Goal: Communication & Community: Answer question/provide support

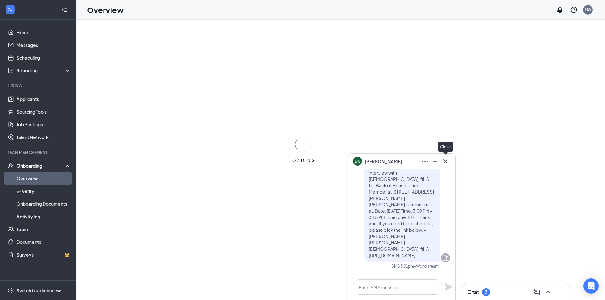
click at [445, 161] on icon "Cross" at bounding box center [445, 162] width 8 height 8
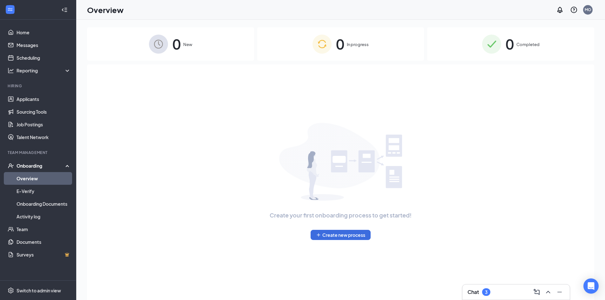
click at [493, 292] on div "Chat 3" at bounding box center [515, 292] width 97 height 10
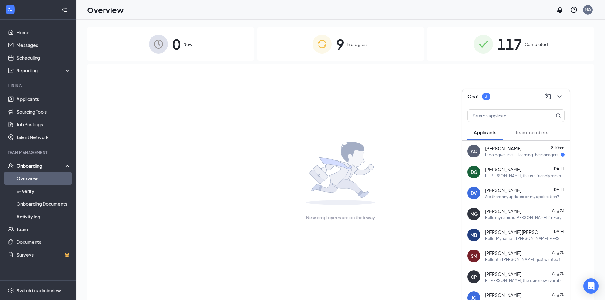
click at [496, 153] on div "I apologize I'm still learning the managers names and I don't know who it is th…" at bounding box center [523, 154] width 76 height 5
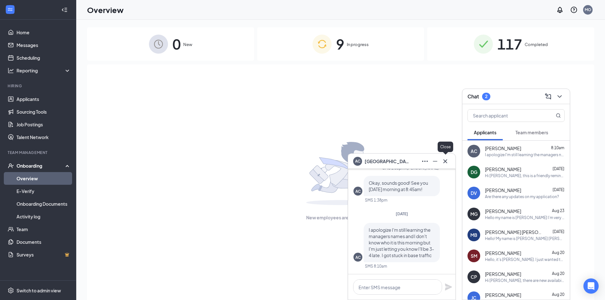
click at [447, 160] on icon "Cross" at bounding box center [445, 162] width 8 height 8
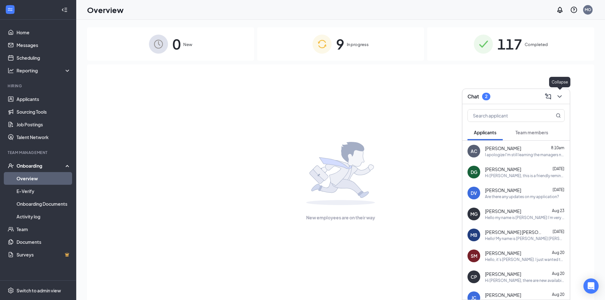
click at [559, 98] on icon "ChevronDown" at bounding box center [560, 97] width 8 height 8
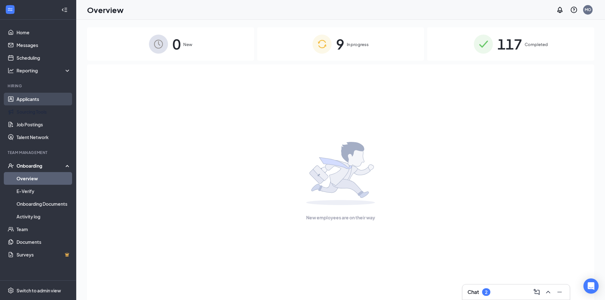
click at [40, 101] on link "Applicants" at bounding box center [44, 99] width 54 height 13
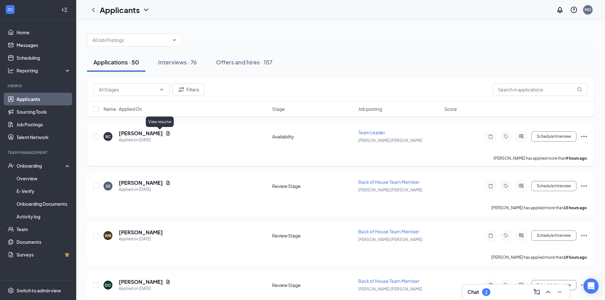
click at [165, 132] on icon "Document" at bounding box center [167, 133] width 5 height 5
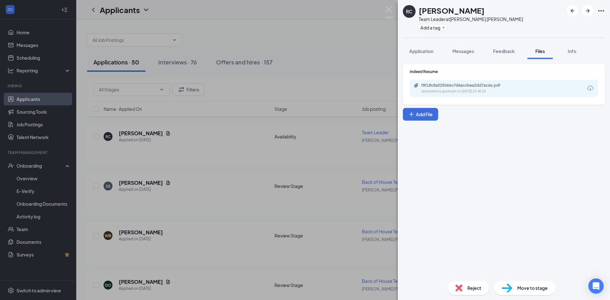
click at [470, 92] on div "Uploaded by applicant on [DATE] 23:48:10" at bounding box center [468, 91] width 95 height 5
drag, startPoint x: 129, startPoint y: 154, endPoint x: 149, endPoint y: 164, distance: 21.7
click at [130, 154] on div "RC [PERSON_NAME] Team Leader at [GEOGRAPHIC_DATA] Add a tag Application Message…" at bounding box center [305, 150] width 610 height 300
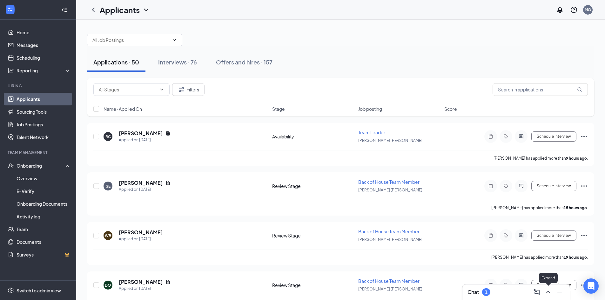
click at [515, 295] on div "Chat 1" at bounding box center [515, 292] width 97 height 10
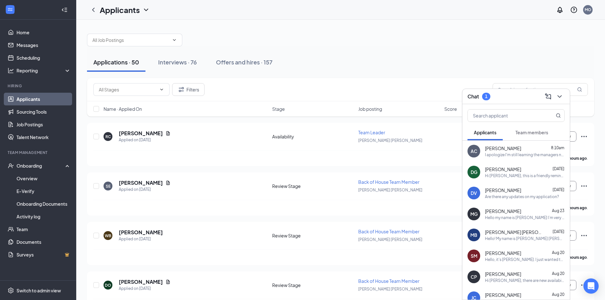
click at [518, 131] on span "Team members" at bounding box center [531, 133] width 33 height 6
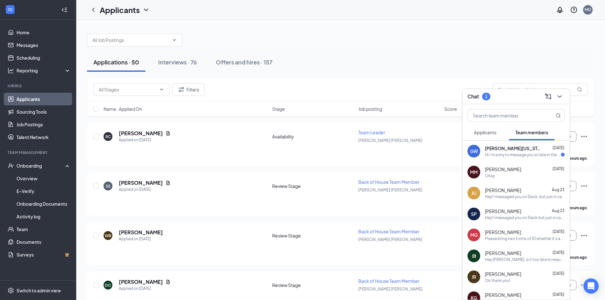
click at [510, 159] on div "GW [PERSON_NAME][US_STATE] [DATE] Hi i'm sorry to message you so late in the da…" at bounding box center [515, 151] width 107 height 21
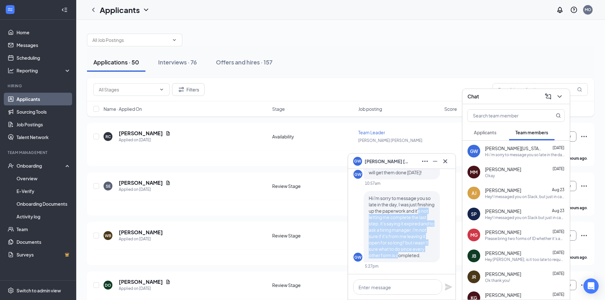
drag, startPoint x: 373, startPoint y: 217, endPoint x: 398, endPoint y: 254, distance: 44.3
click at [398, 254] on span "Hi i'm sorry to message you so late in the day, I was just finishing up the pap…" at bounding box center [402, 226] width 66 height 63
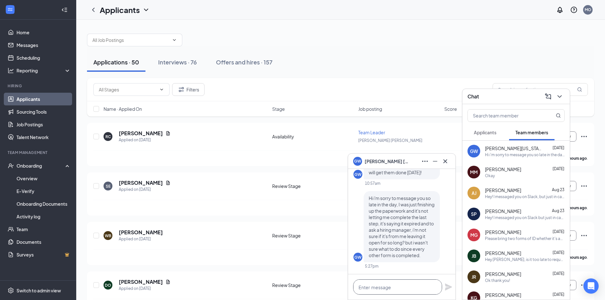
click at [410, 286] on textarea at bounding box center [397, 286] width 89 height 15
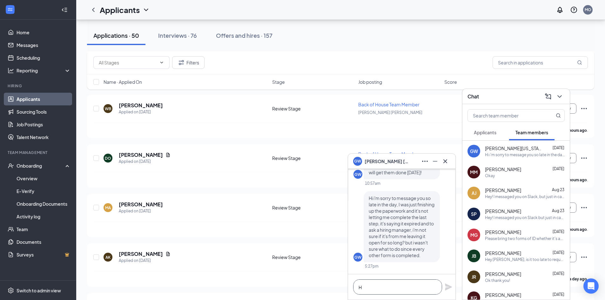
scroll to position [0, 0]
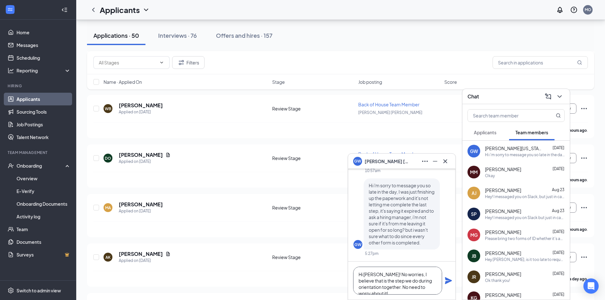
type textarea "Hi [PERSON_NAME]! No worries, I believe that is the step we do during orientati…"
click at [447, 281] on icon "Plane" at bounding box center [449, 281] width 8 height 8
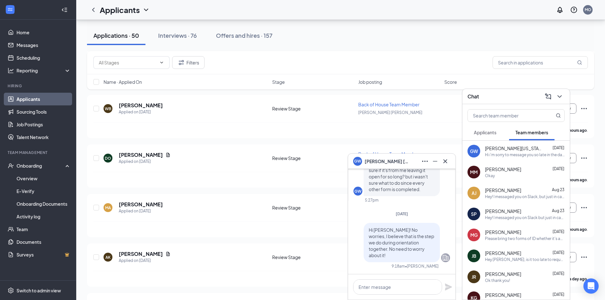
scroll to position [0, 0]
click at [446, 164] on icon "Cross" at bounding box center [445, 162] width 8 height 8
